Goal: Task Accomplishment & Management: Complete application form

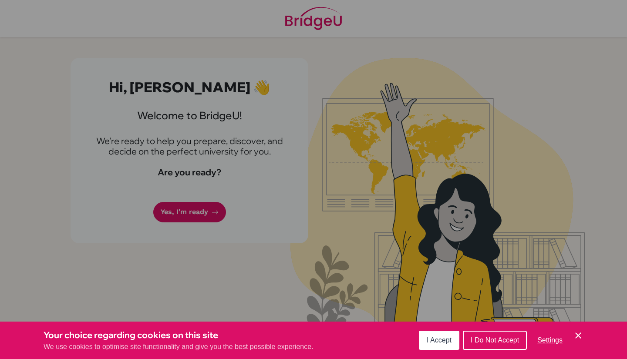
click at [431, 342] on span "I Accept" at bounding box center [439, 340] width 25 height 7
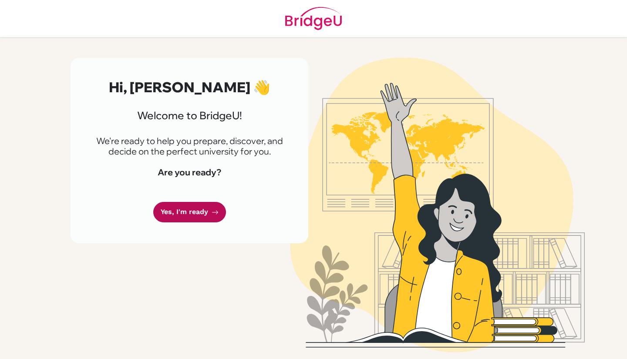
click at [191, 214] on link "Yes, I'm ready" at bounding box center [189, 212] width 73 height 20
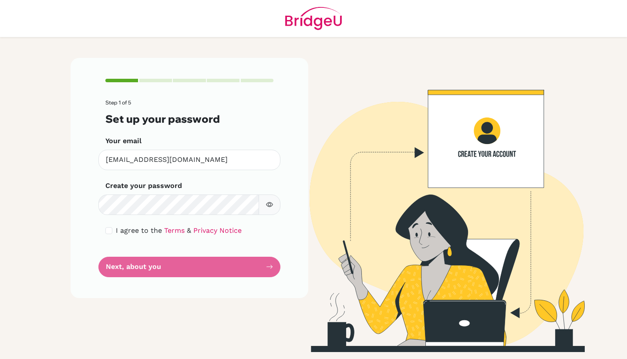
click at [267, 210] on button "button" at bounding box center [270, 205] width 22 height 20
click at [108, 234] on input "checkbox" at bounding box center [108, 230] width 7 height 7
checkbox input "true"
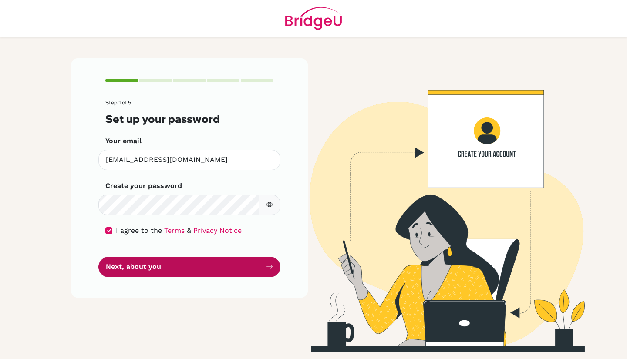
click at [127, 265] on button "Next, about you" at bounding box center [189, 267] width 182 height 20
